Goal: Register for event/course

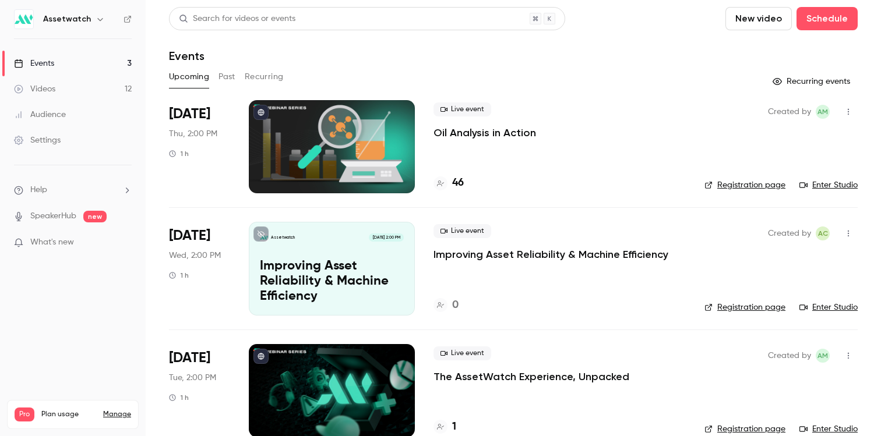
click at [451, 128] on p "Oil Analysis in Action" at bounding box center [484, 133] width 103 height 14
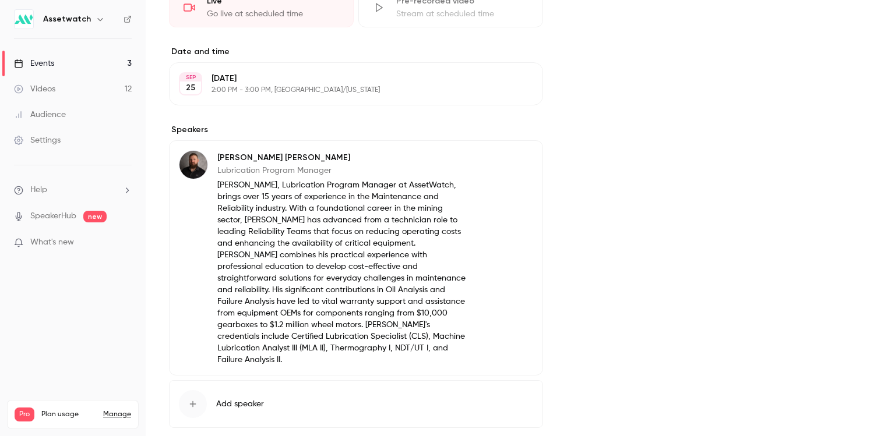
scroll to position [136, 0]
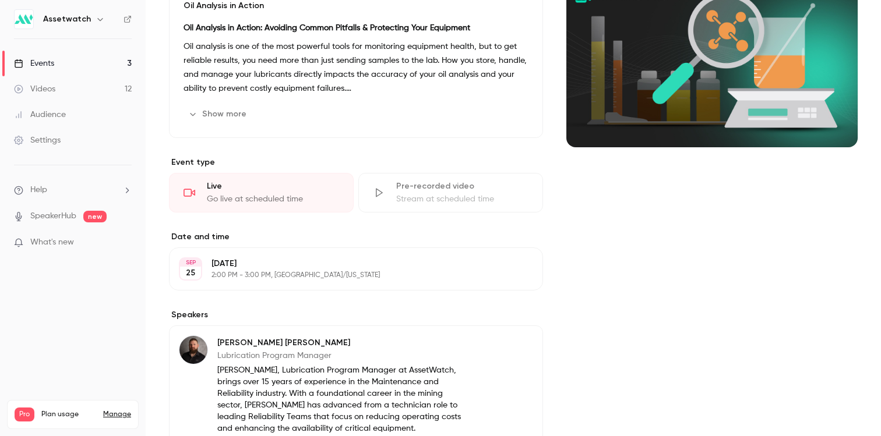
scroll to position [22, 0]
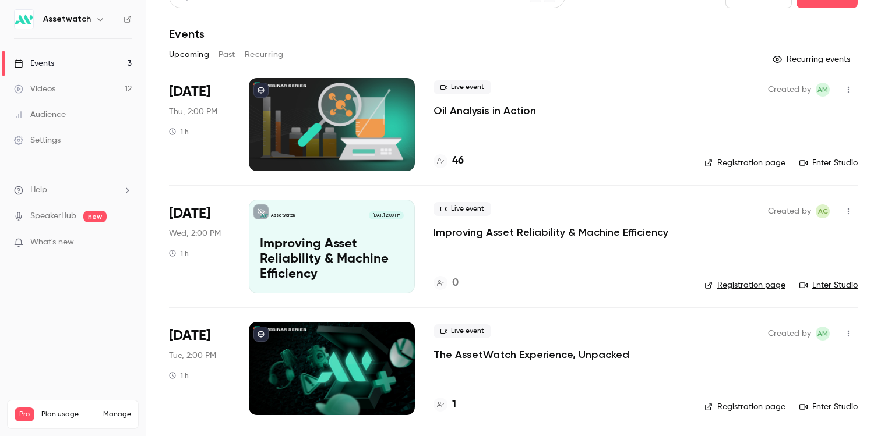
click at [526, 350] on p "The AssetWatch Experience, Unpacked" at bounding box center [531, 355] width 196 height 14
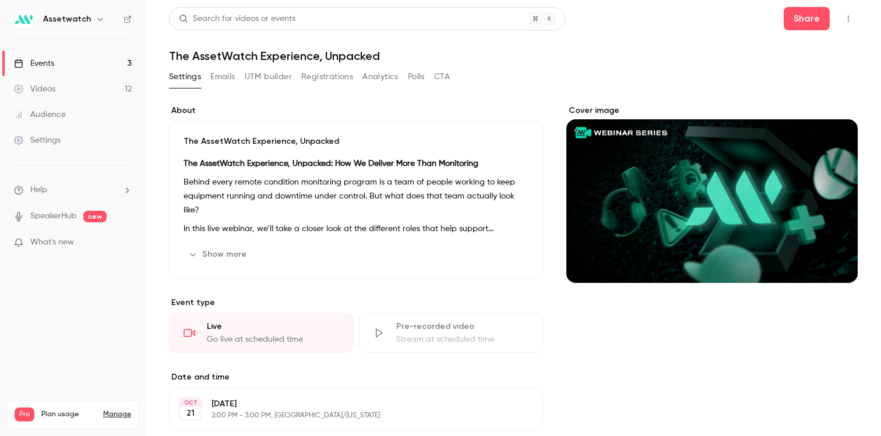
click at [347, 79] on button "Registrations" at bounding box center [327, 77] width 52 height 19
